Goal: Task Accomplishment & Management: Manage account settings

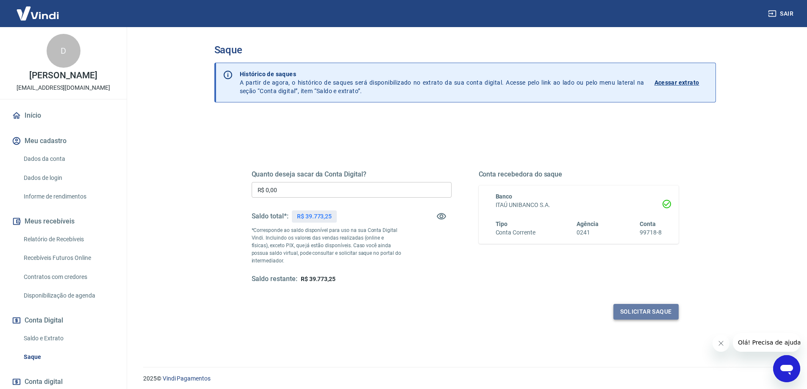
click at [622, 311] on button "Solicitar saque" at bounding box center [646, 312] width 65 height 16
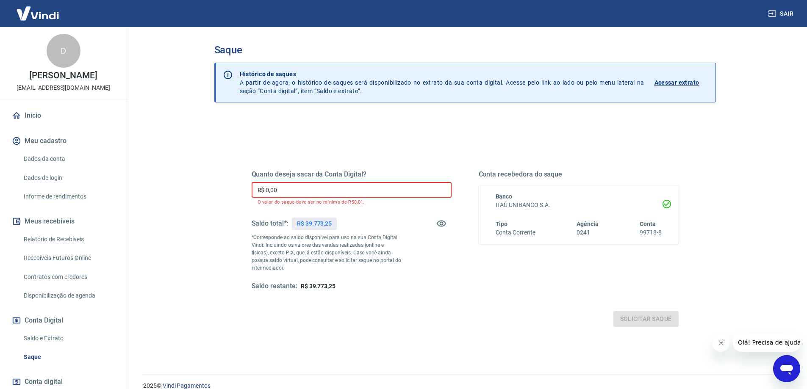
drag, startPoint x: 294, startPoint y: 191, endPoint x: 0, endPoint y: 159, distance: 295.8
click at [0, 187] on div "Sair D Daniela Fioramonte marketplaces@henritrampolim.com.br Início Meu cadastr…" at bounding box center [403, 194] width 807 height 389
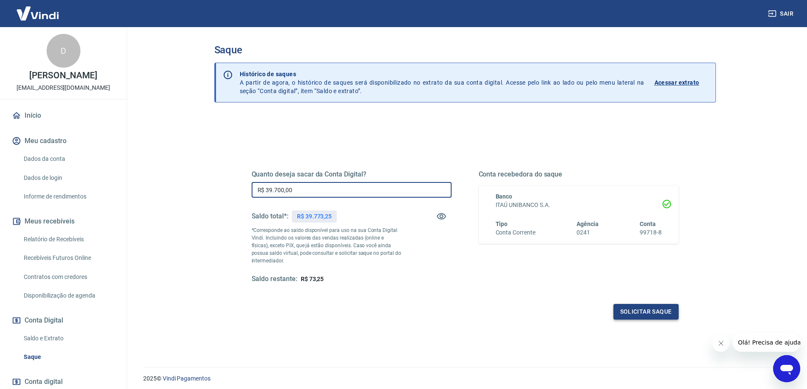
type input "R$ 39.700,00"
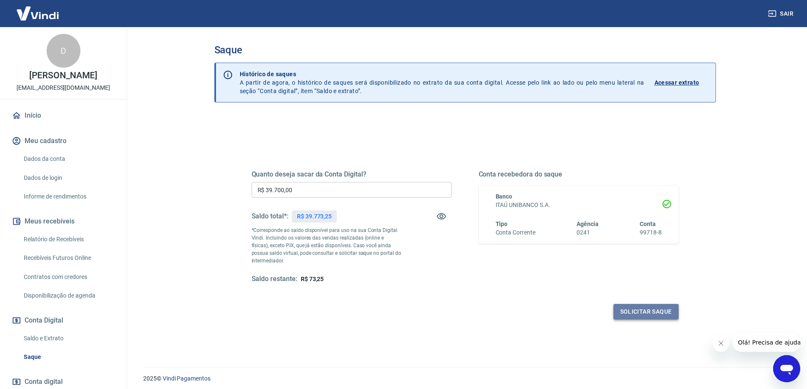
click at [626, 315] on button "Solicitar saque" at bounding box center [646, 312] width 65 height 16
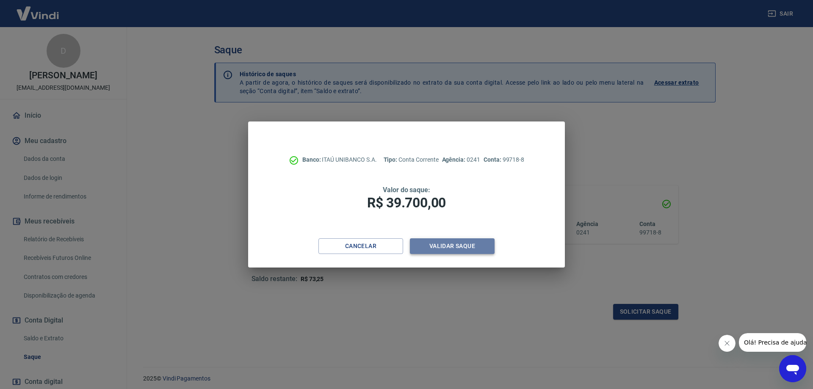
click at [458, 240] on button "Validar saque" at bounding box center [452, 247] width 85 height 16
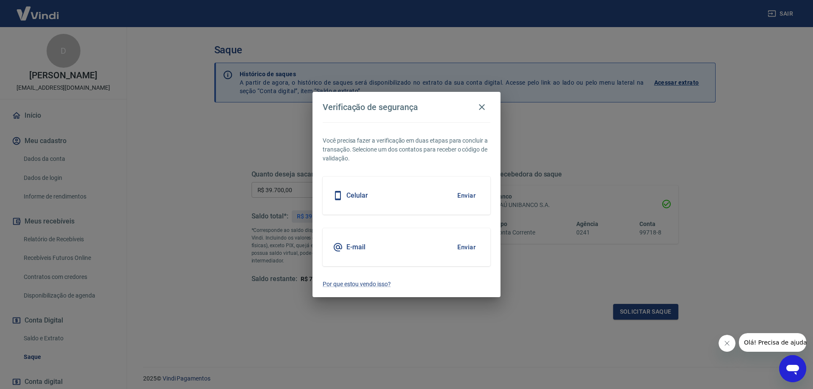
click at [349, 184] on div "Celular Enviar" at bounding box center [407, 196] width 168 height 38
drag, startPoint x: 487, startPoint y: 201, endPoint x: 467, endPoint y: 200, distance: 19.5
click at [487, 200] on div "Celular Enviar" at bounding box center [407, 196] width 168 height 38
click at [466, 200] on button "Enviar" at bounding box center [467, 196] width 28 height 18
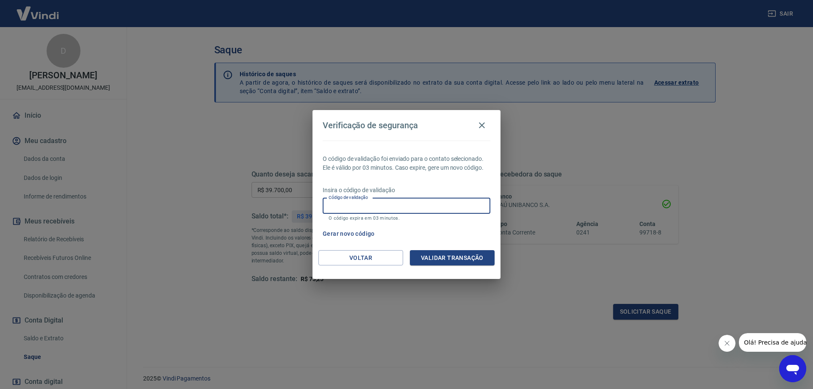
click at [362, 200] on div "Código de validação Código de validação O código expira em 03 minutos." at bounding box center [407, 209] width 168 height 23
click at [357, 249] on div "O código de validação foi enviado para o contato selecionado. Ele é válido por …" at bounding box center [407, 196] width 188 height 110
drag, startPoint x: 357, startPoint y: 249, endPoint x: 375, endPoint y: 230, distance: 26.7
click at [362, 246] on div "O código de validação foi enviado para o contato selecionado. Ele é válido por …" at bounding box center [407, 196] width 188 height 110
click at [374, 203] on input "Código de validação" at bounding box center [407, 206] width 168 height 16
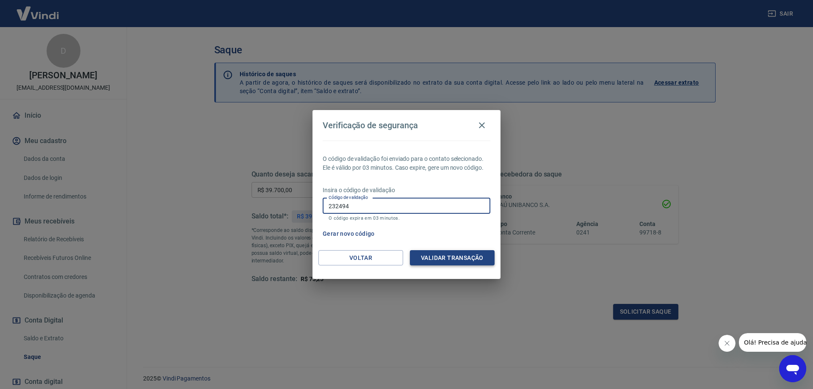
type input "232494"
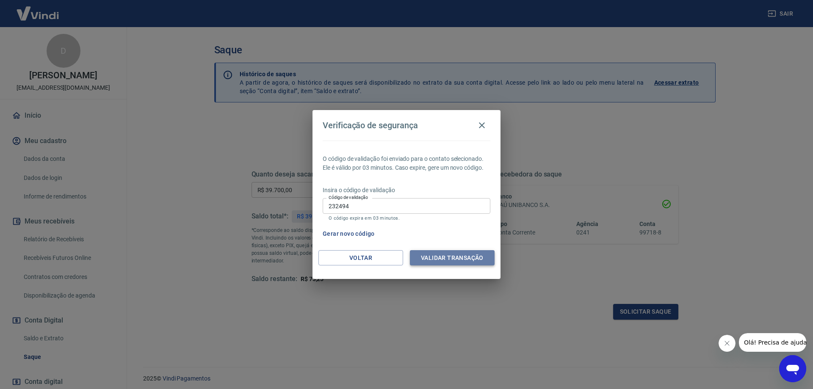
click at [474, 264] on button "Validar transação" at bounding box center [452, 258] width 85 height 16
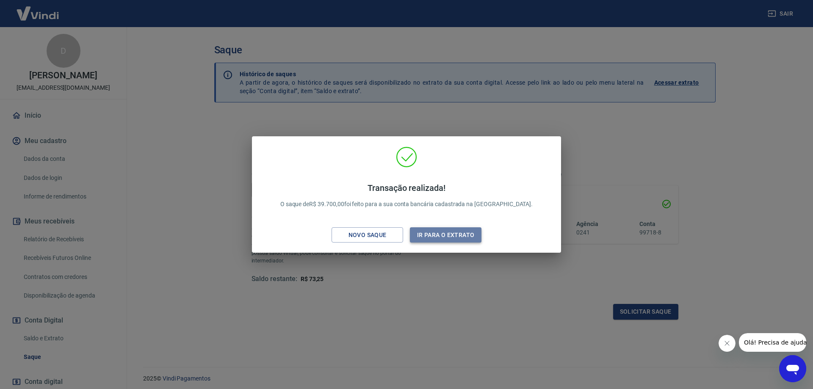
click at [447, 239] on button "Ir para o extrato" at bounding box center [446, 236] width 72 height 16
